Goal: Navigation & Orientation: Find specific page/section

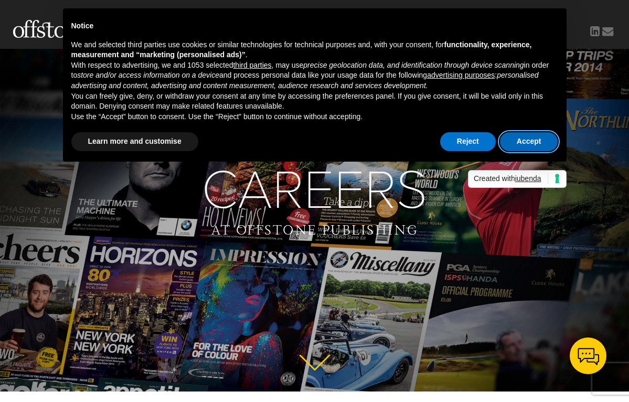
click at [515, 135] on button "Accept" at bounding box center [529, 141] width 58 height 19
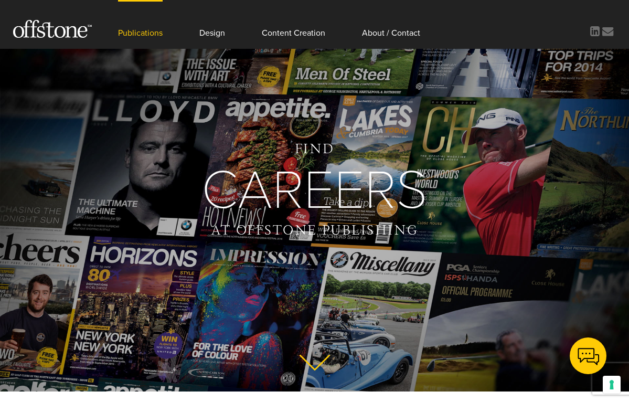
click at [147, 34] on link "Publications" at bounding box center [140, 24] width 45 height 49
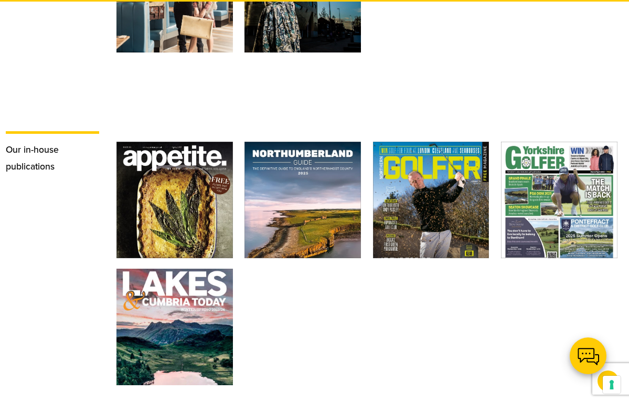
scroll to position [1551, 0]
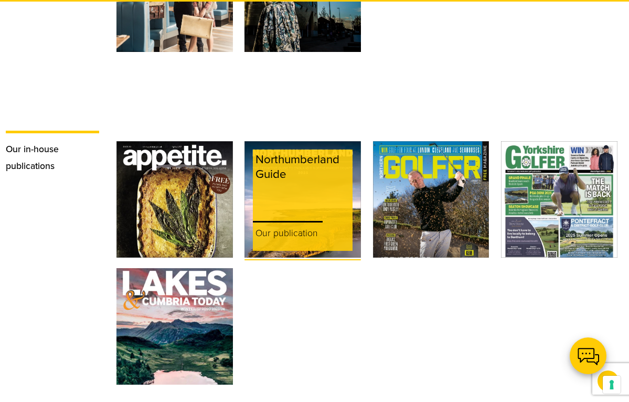
click at [280, 216] on p "Our publication" at bounding box center [303, 233] width 100 height 35
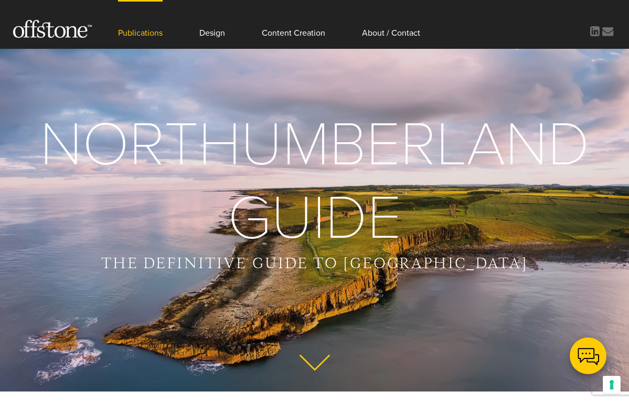
click at [153, 31] on link "Publications" at bounding box center [140, 24] width 45 height 49
